Goal: Transaction & Acquisition: Purchase product/service

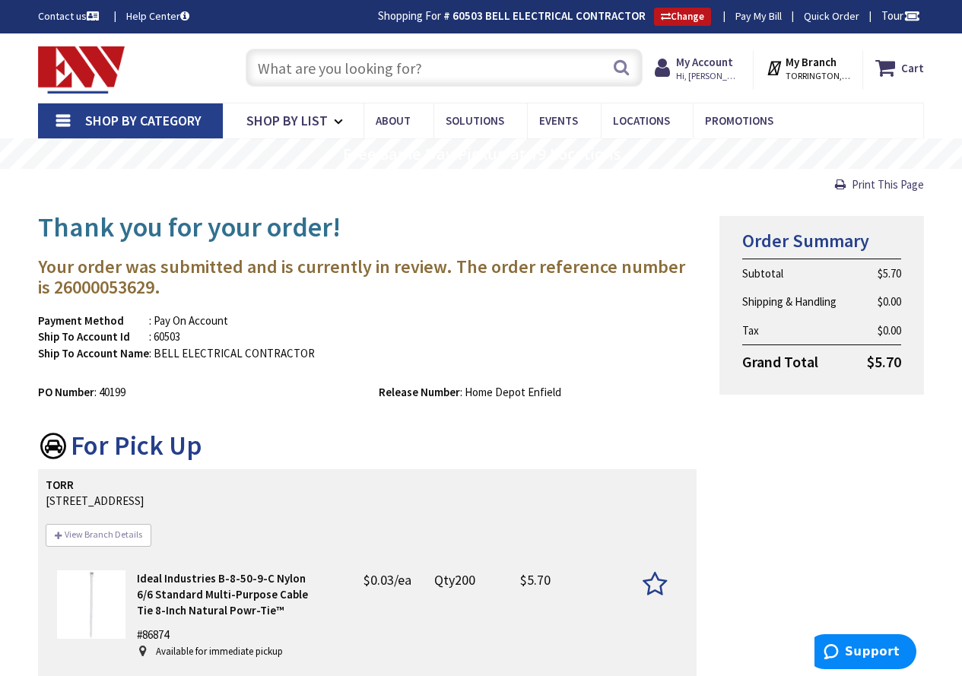
click at [391, 65] on input "text" at bounding box center [444, 68] width 397 height 38
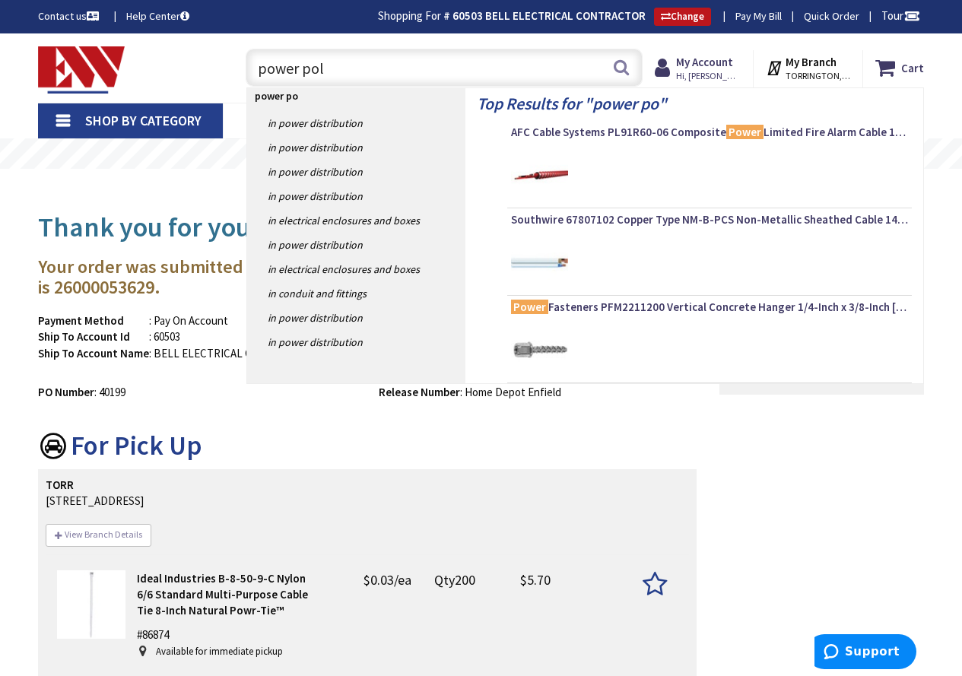
type input "power pole"
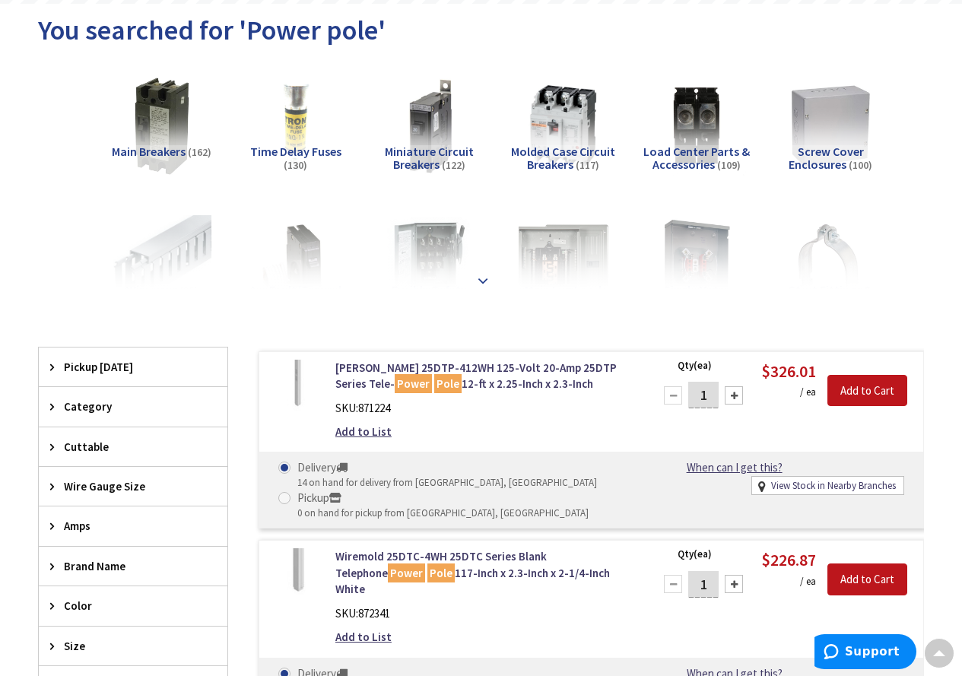
scroll to position [154, 0]
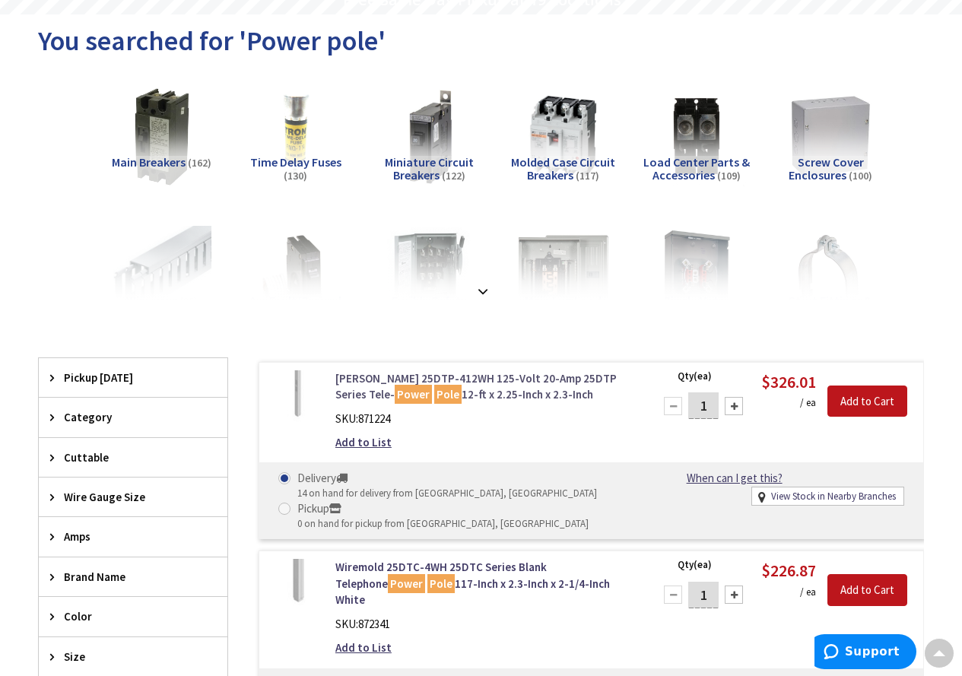
click at [439, 381] on link "Legrand 25DTP-412WH 125-Volt 20-Amp 25DTP Series Tele- Power Pole 12-ft x 2.25-…" at bounding box center [485, 386] width 300 height 33
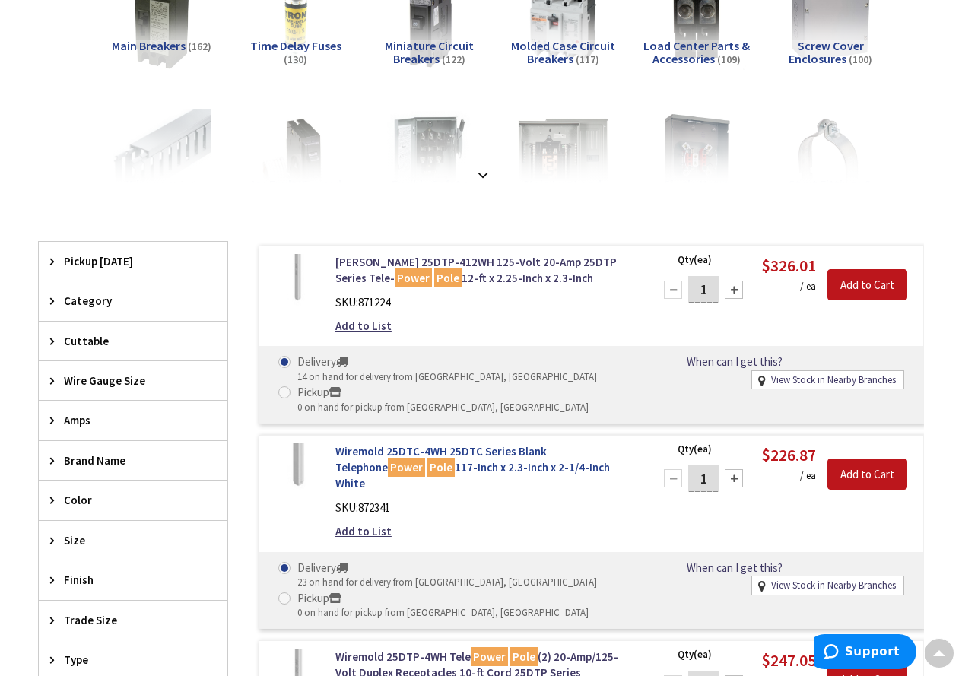
scroll to position [271, 0]
click at [445, 453] on link "Wiremold 25DTC-4WH 25DTC Series Blank Telephone Power Pole 117-Inch x 2.3-Inch …" at bounding box center [485, 466] width 300 height 49
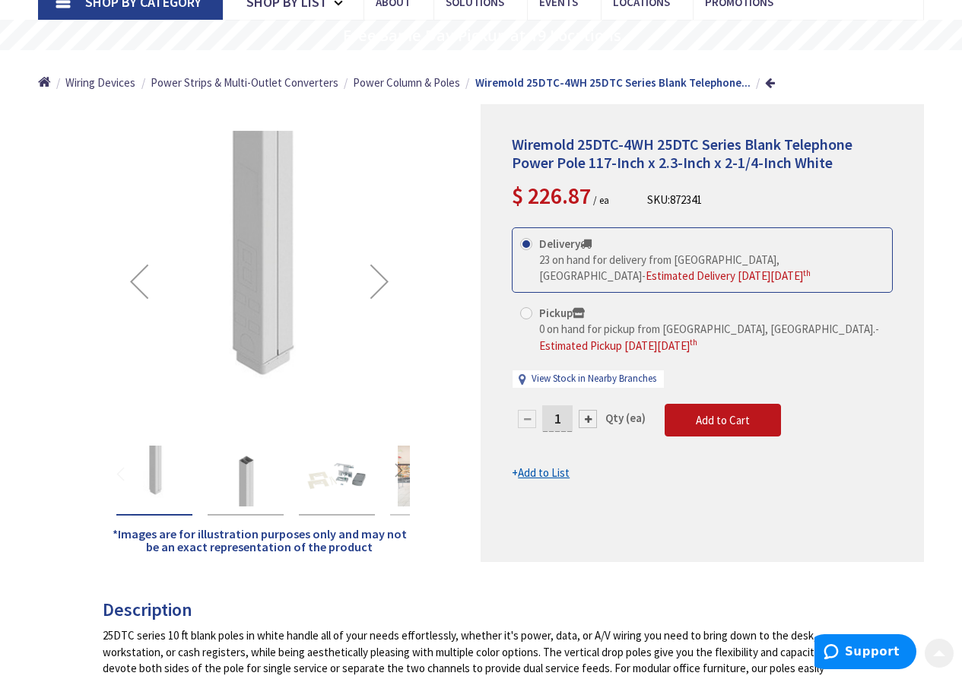
scroll to position [135, 0]
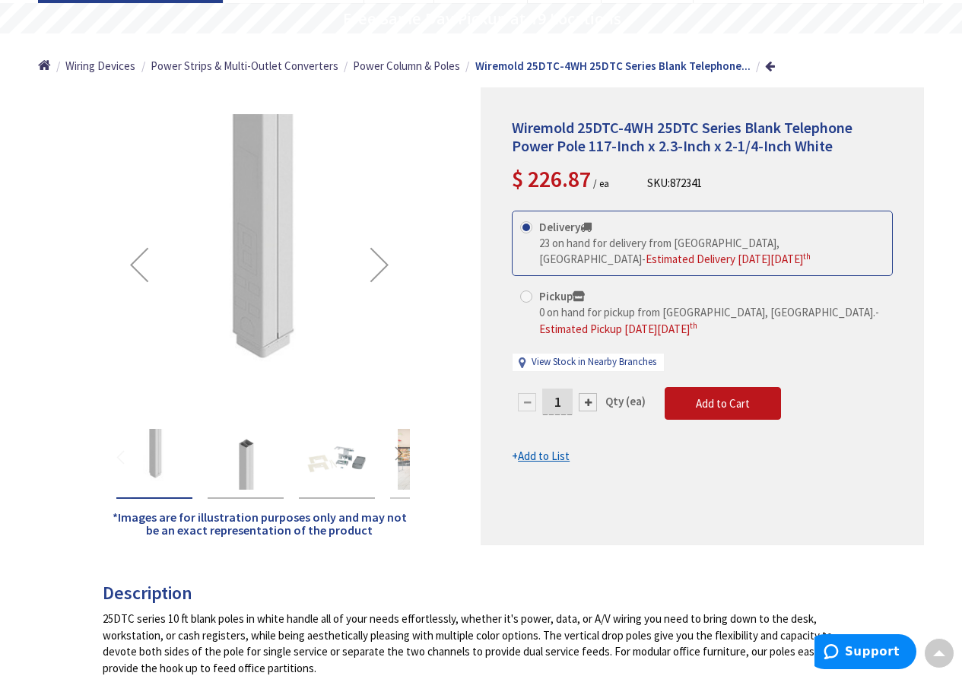
click at [239, 480] on img "Wiremold 25DTC-4WH 25DTC Series Blank Telephone Power Pole 117-Inch x 2.3-Inch …" at bounding box center [245, 459] width 61 height 61
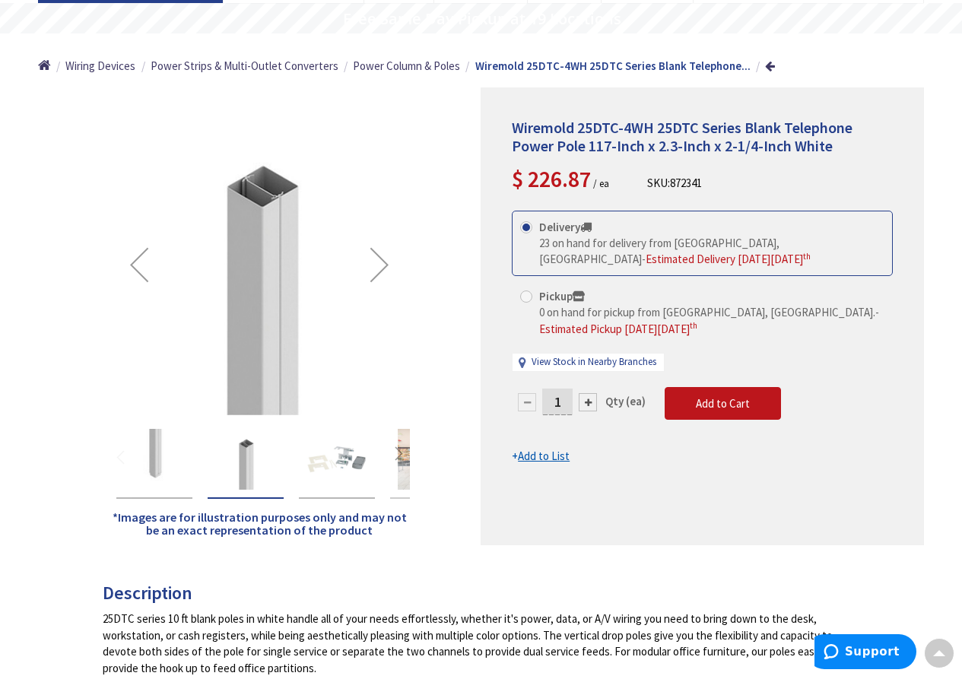
click at [331, 451] on img "Wiremold 25DTC-4WH 25DTC Series Blank Telephone Power Pole 117-Inch x 2.3-Inch …" at bounding box center [336, 459] width 61 height 61
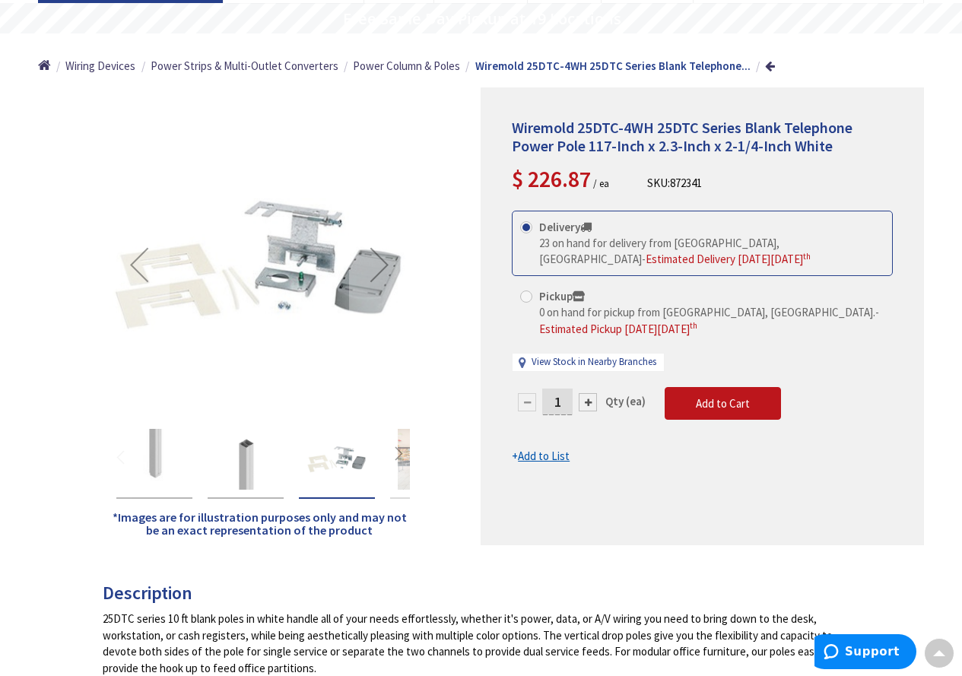
click at [404, 457] on div "Next" at bounding box center [398, 457] width 23 height 23
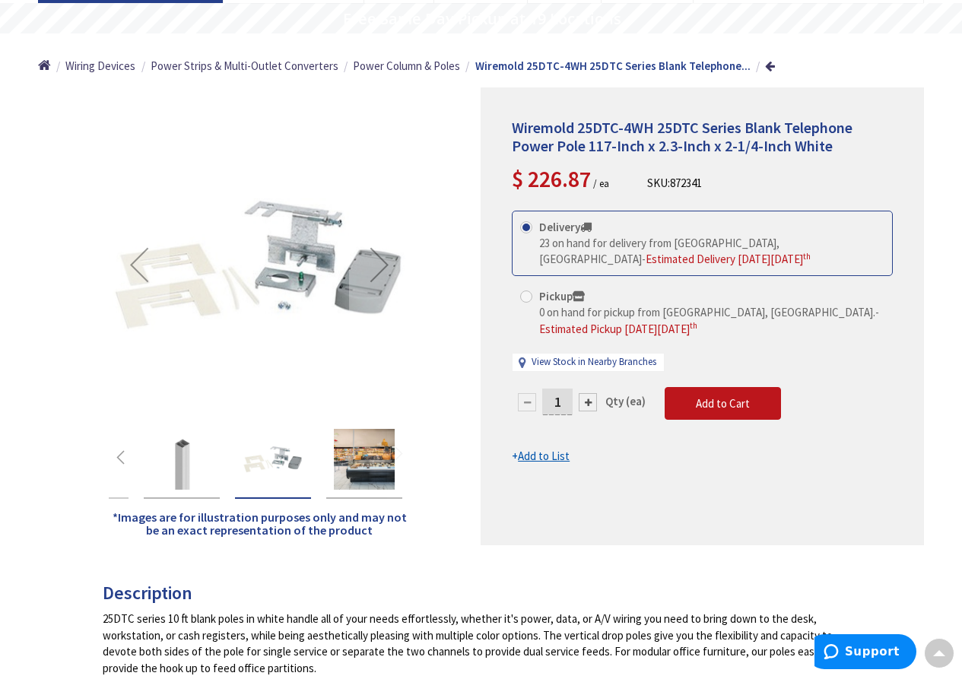
click at [369, 467] on img "Wiremold 25DTC-4WH 25DTC Series Blank Telephone Power Pole 117-Inch x 2.3-Inch …" at bounding box center [364, 459] width 61 height 61
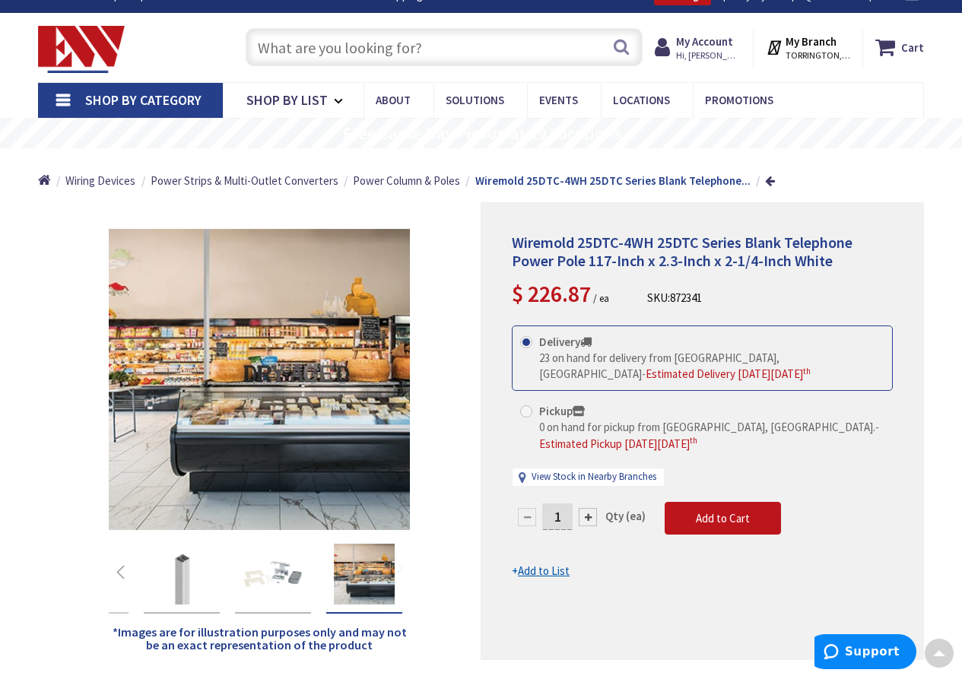
scroll to position [0, 0]
